Goal: Task Accomplishment & Management: Manage account settings

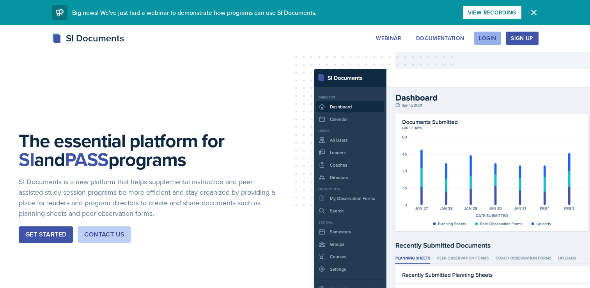
click at [483, 35] on div "Login" at bounding box center [487, 38] width 17 height 6
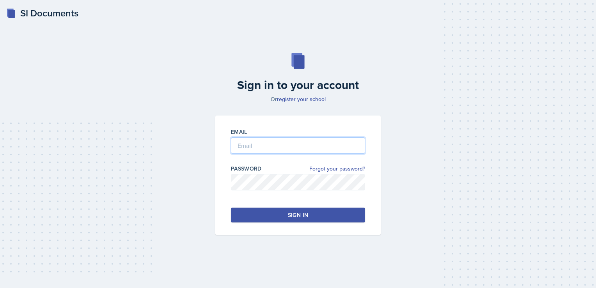
click at [247, 146] on input "email" at bounding box center [298, 145] width 134 height 16
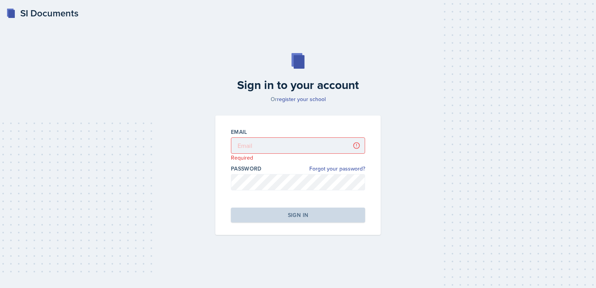
click at [397, 105] on div "Sign in to your account Or register your school Email Required Password Forgot …" at bounding box center [297, 144] width 571 height 232
click at [254, 148] on input "email" at bounding box center [298, 145] width 134 height 16
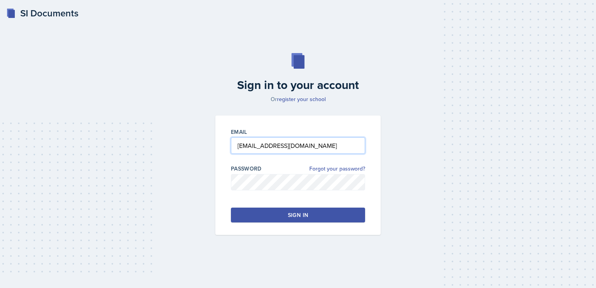
type input "[EMAIL_ADDRESS][DOMAIN_NAME]"
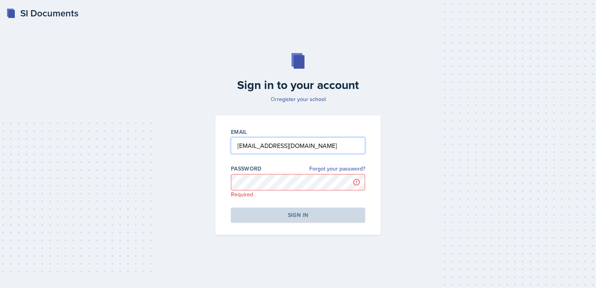
drag, startPoint x: 323, startPoint y: 145, endPoint x: 221, endPoint y: 147, distance: 101.8
click at [221, 147] on div "Email [EMAIL_ADDRESS][DOMAIN_NAME] Password Forgot your password? Required Sign…" at bounding box center [297, 174] width 165 height 119
click at [243, 150] on input "email" at bounding box center [298, 145] width 134 height 16
type input "[EMAIL_ADDRESS][DOMAIN_NAME]"
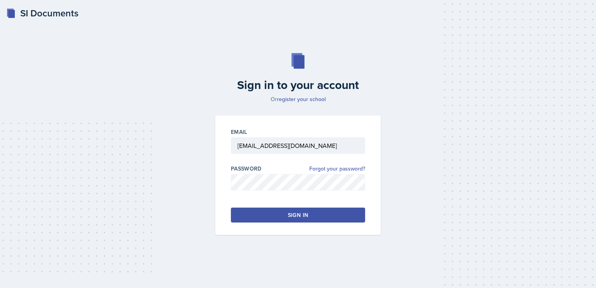
click at [298, 214] on div "Sign in" at bounding box center [298, 215] width 20 height 8
